Goal: Transaction & Acquisition: Purchase product/service

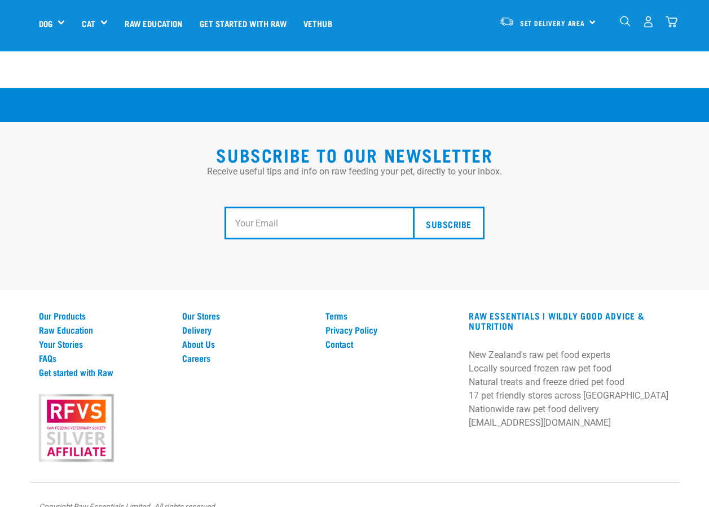
scroll to position [1996, 0]
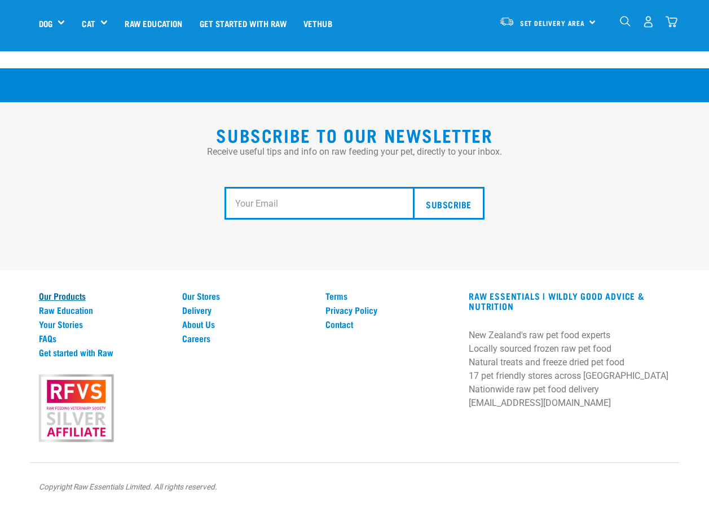
click at [66, 301] on link "Our Products" at bounding box center [104, 296] width 130 height 10
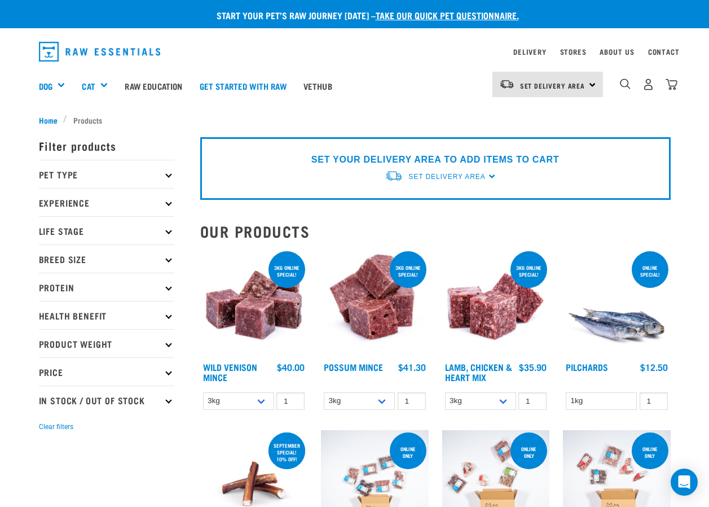
click at [170, 176] on icon at bounding box center [168, 174] width 6 height 6
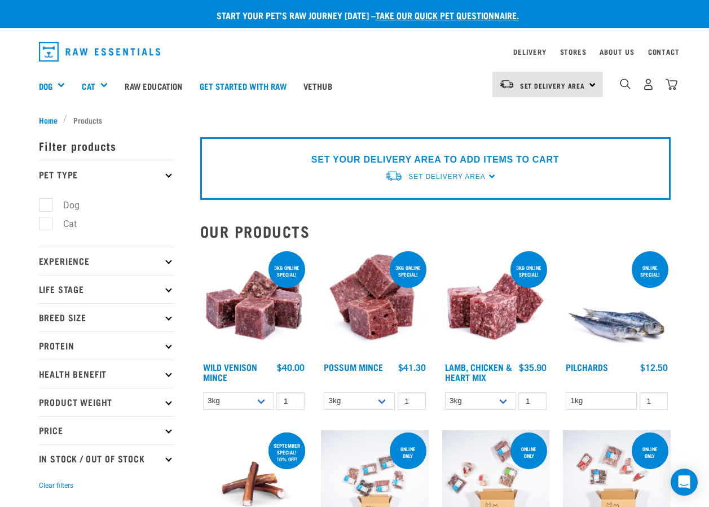
click at [45, 226] on label "Cat" at bounding box center [63, 224] width 36 height 14
click at [43, 225] on input "Cat" at bounding box center [42, 221] width 7 height 7
checkbox input "true"
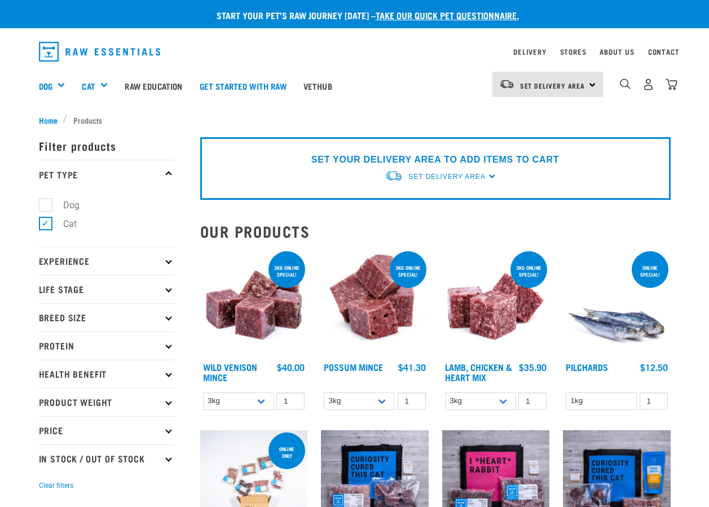
click at [170, 261] on icon at bounding box center [168, 261] width 6 height 6
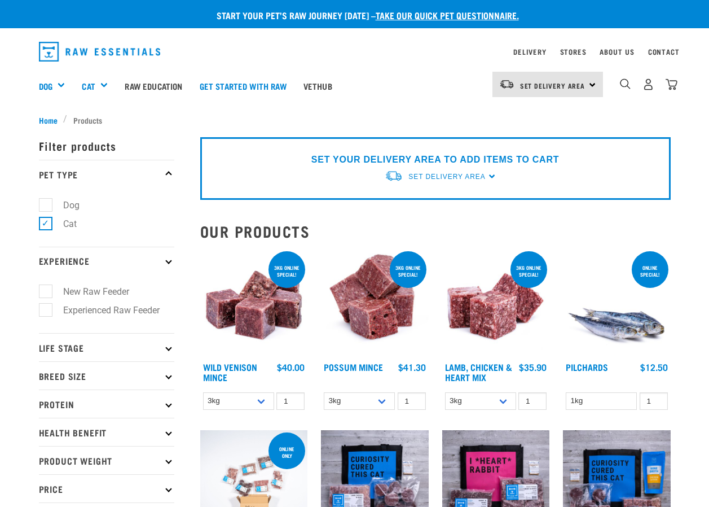
click at [379, 334] on img at bounding box center [375, 303] width 108 height 108
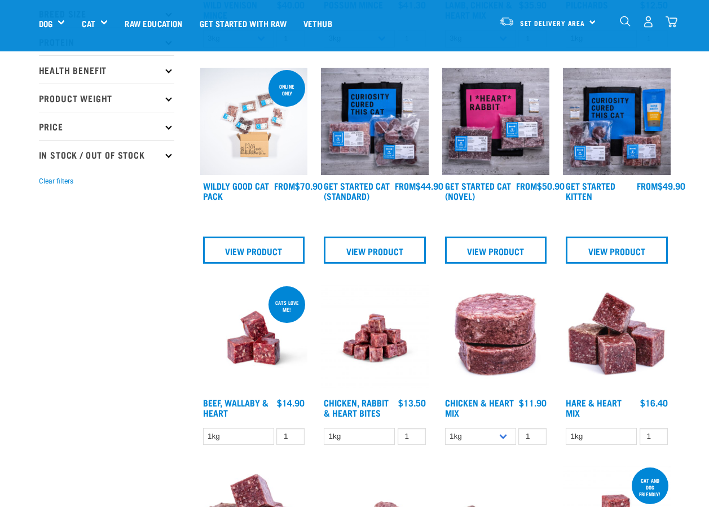
scroll to position [451, 0]
